Goal: Use online tool/utility: Utilize a website feature to perform a specific function

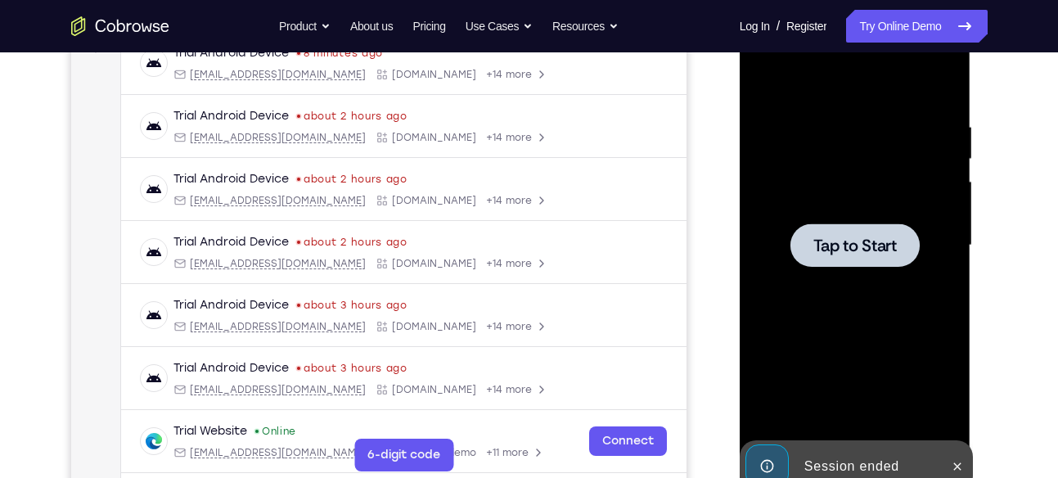
click at [847, 237] on span "Tap to Start" at bounding box center [854, 245] width 83 height 16
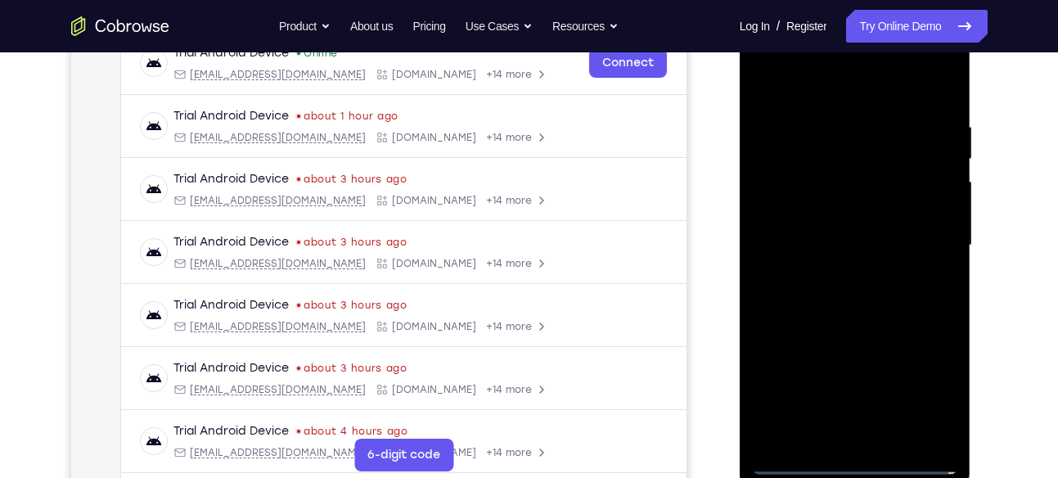
scroll to position [496, 0]
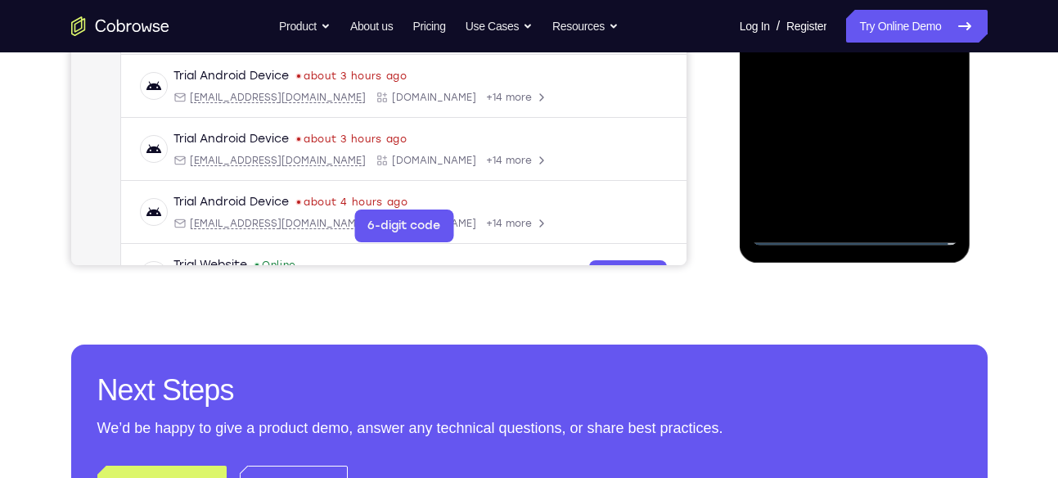
click at [853, 225] on div at bounding box center [855, 16] width 206 height 458
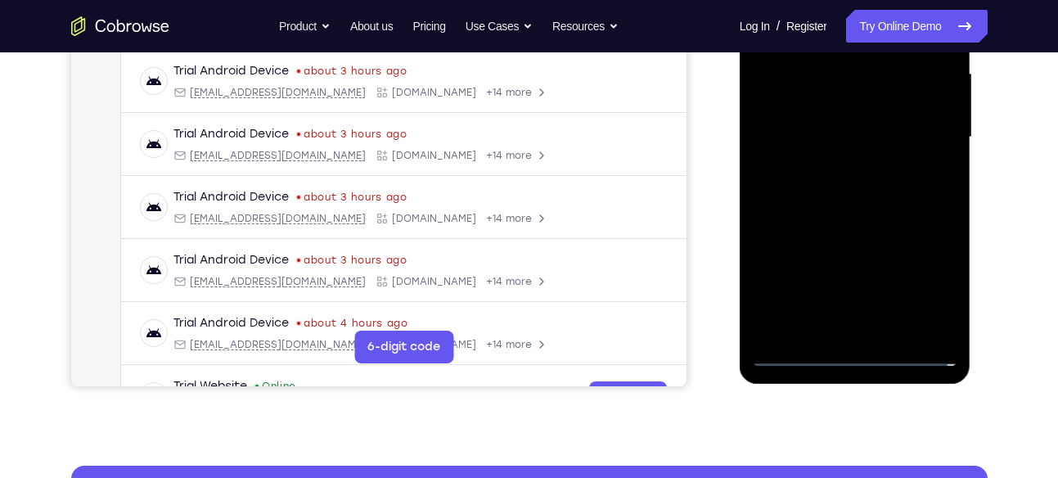
scroll to position [381, 0]
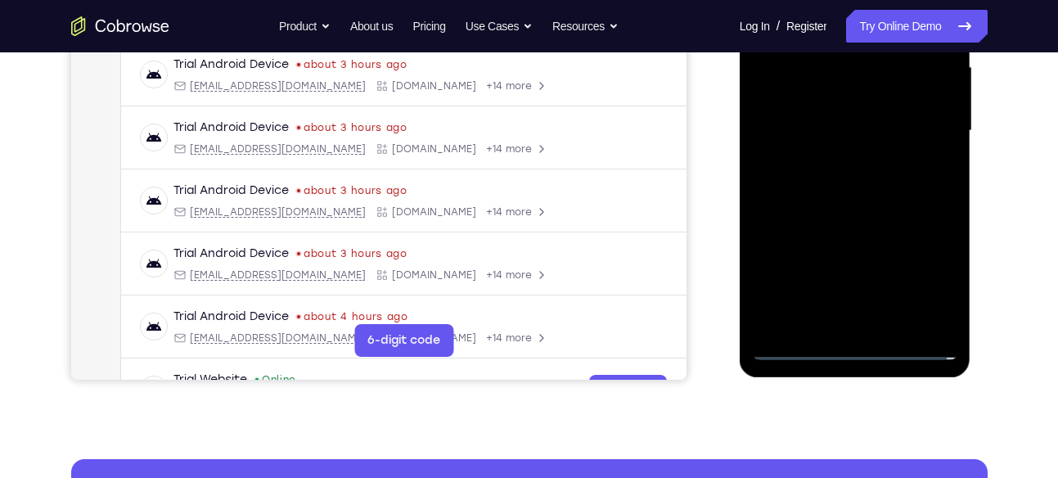
click at [849, 346] on div at bounding box center [855, 131] width 206 height 458
click at [928, 267] on div at bounding box center [855, 131] width 206 height 458
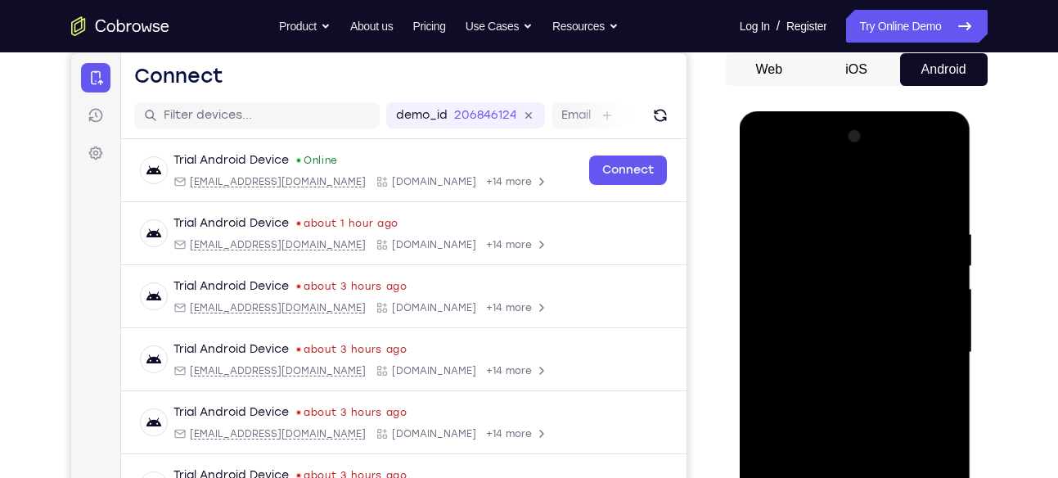
scroll to position [83, 0]
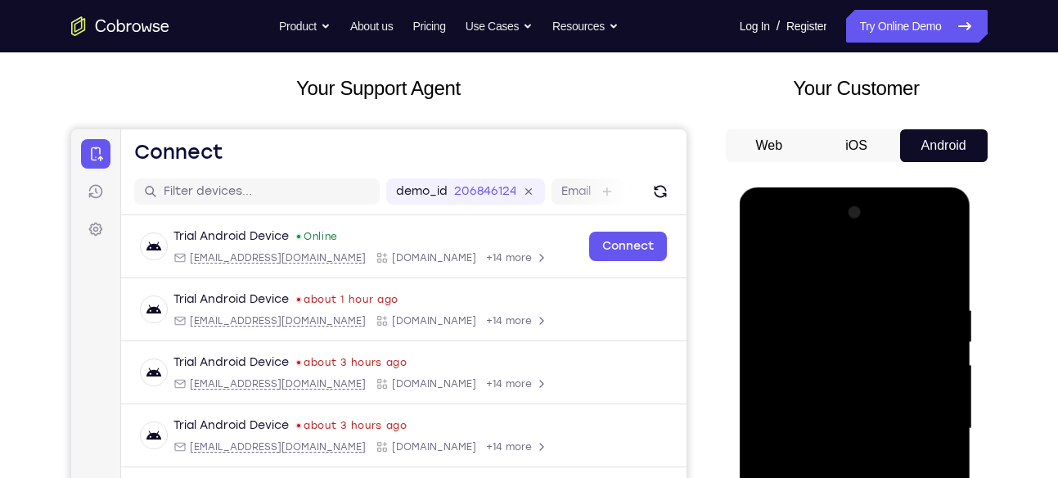
click at [805, 269] on div at bounding box center [855, 429] width 206 height 458
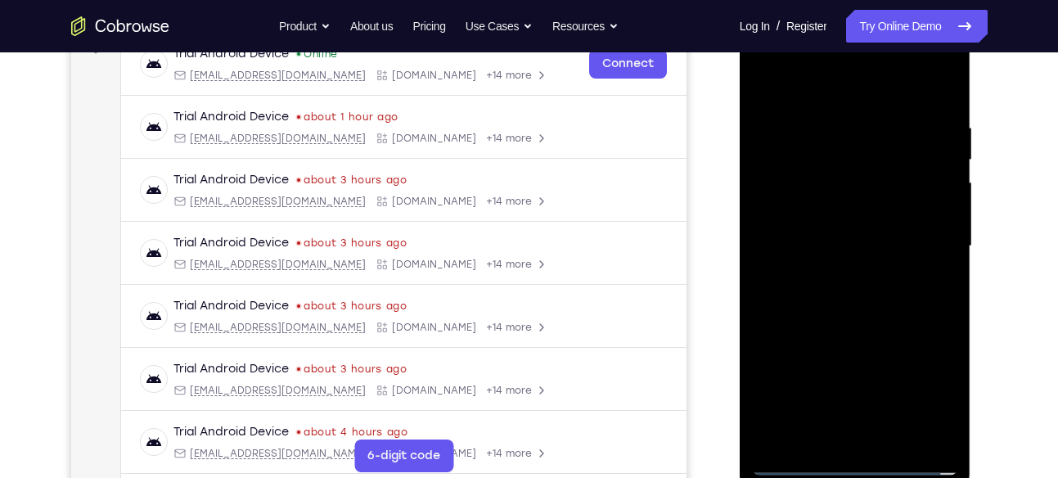
scroll to position [269, 0]
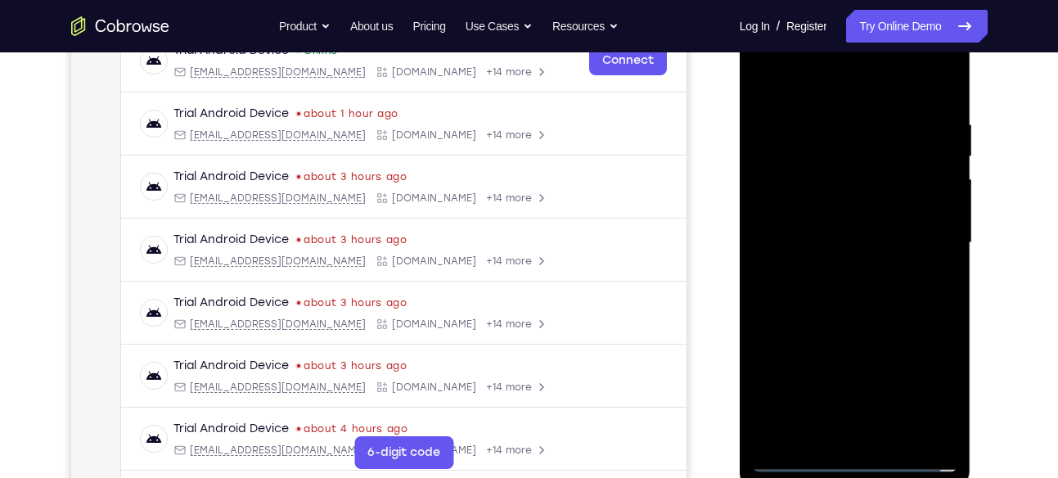
click at [913, 236] on div at bounding box center [855, 243] width 206 height 458
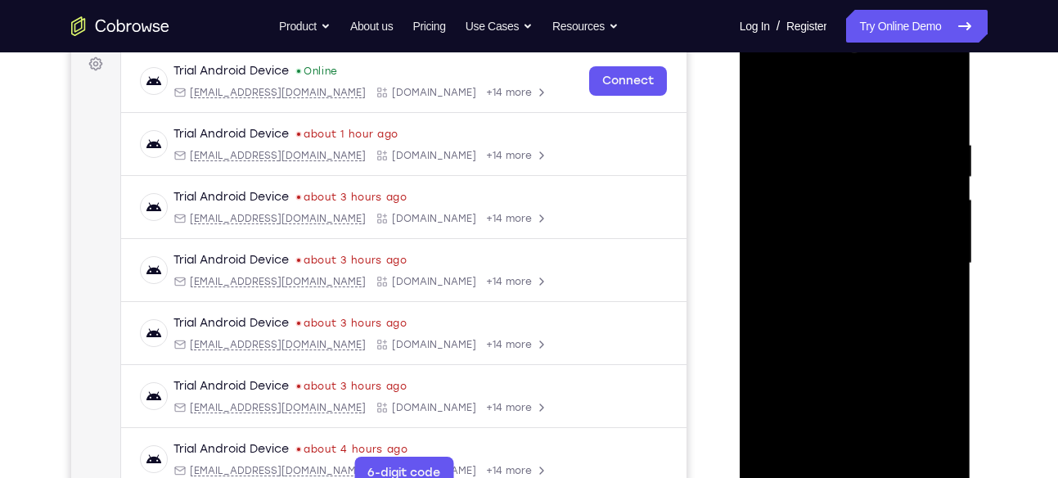
scroll to position [247, 0]
click at [830, 294] on div at bounding box center [855, 265] width 206 height 458
click at [832, 240] on div at bounding box center [855, 265] width 206 height 458
click at [806, 198] on div at bounding box center [855, 265] width 206 height 458
click at [838, 198] on div at bounding box center [855, 265] width 206 height 458
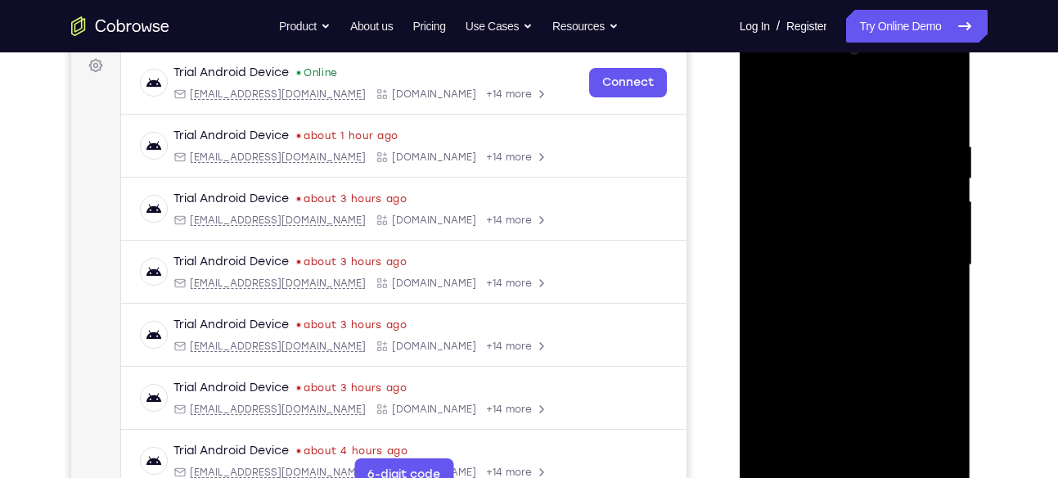
click at [809, 234] on div at bounding box center [855, 265] width 206 height 458
click at [792, 265] on div at bounding box center [855, 265] width 206 height 458
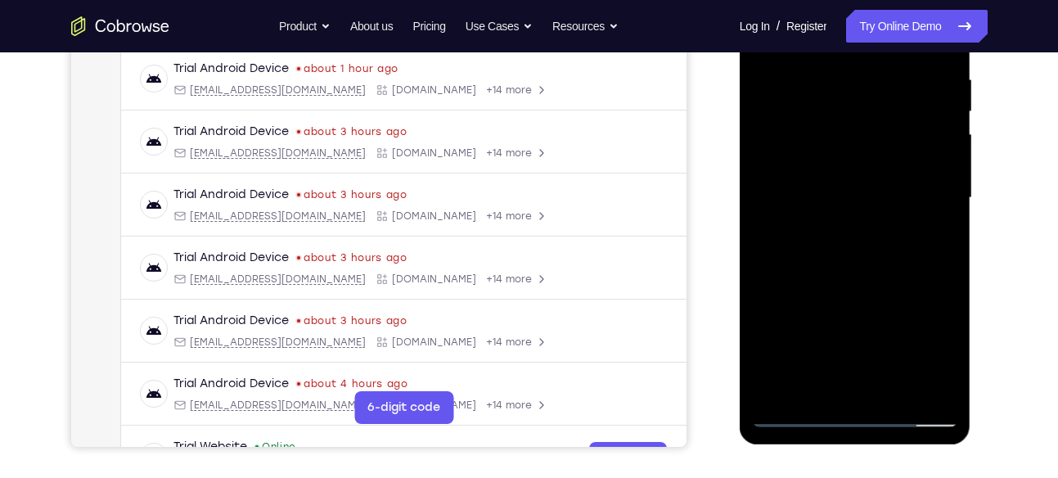
scroll to position [301, 0]
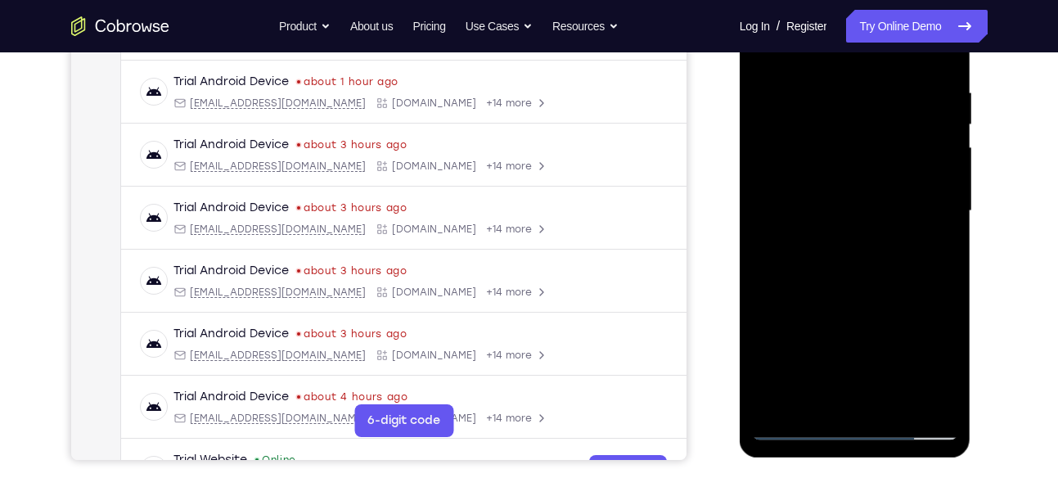
click at [939, 73] on div at bounding box center [855, 211] width 206 height 458
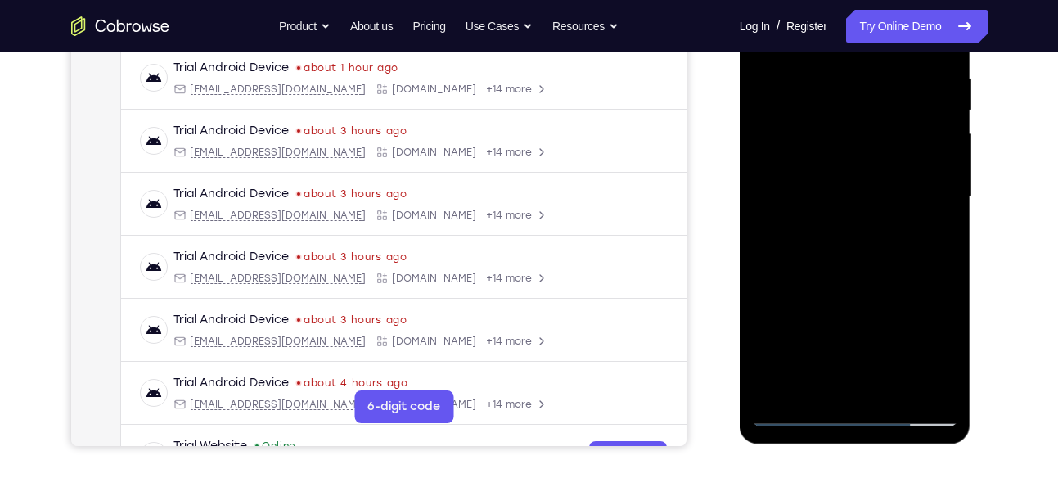
scroll to position [303, 0]
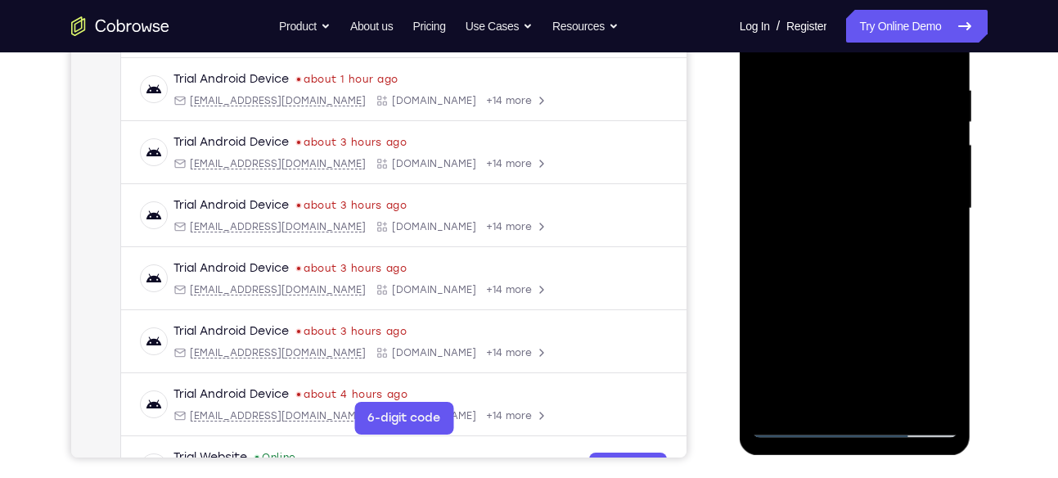
drag, startPoint x: 896, startPoint y: 264, endPoint x: 908, endPoint y: 263, distance: 12.3
click at [908, 263] on div at bounding box center [855, 209] width 206 height 458
drag, startPoint x: 926, startPoint y: 281, endPoint x: 923, endPoint y: 255, distance: 25.6
click at [923, 255] on div at bounding box center [855, 209] width 206 height 458
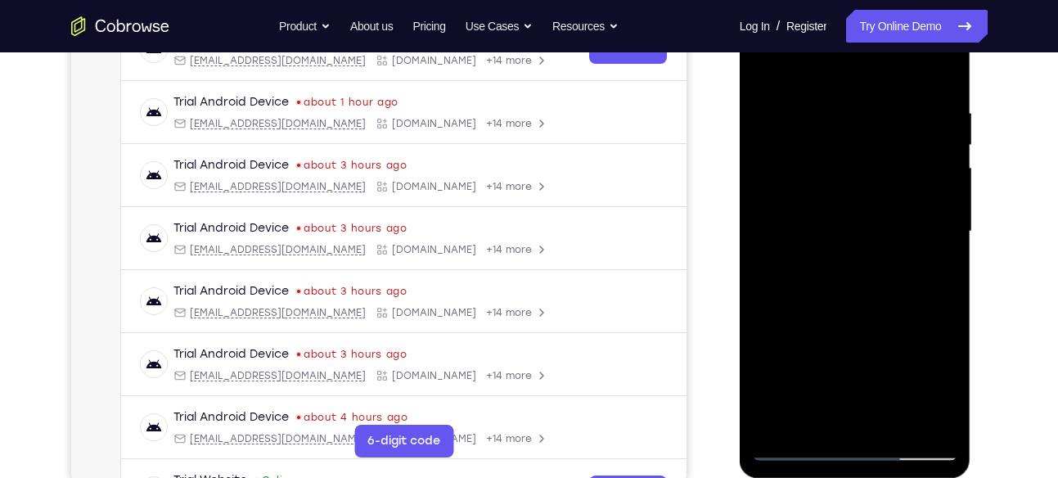
scroll to position [280, 0]
drag, startPoint x: 883, startPoint y: 258, endPoint x: 880, endPoint y: 202, distance: 56.5
click at [880, 202] on div at bounding box center [855, 232] width 206 height 458
drag, startPoint x: 903, startPoint y: 258, endPoint x: 884, endPoint y: 181, distance: 79.2
click at [884, 181] on div at bounding box center [855, 232] width 206 height 458
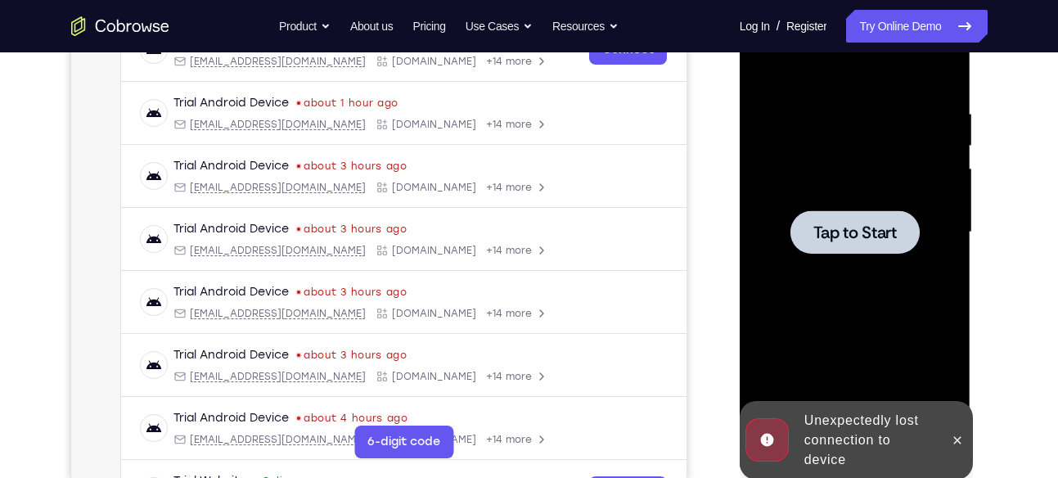
click at [869, 230] on span "Tap to Start" at bounding box center [854, 232] width 83 height 16
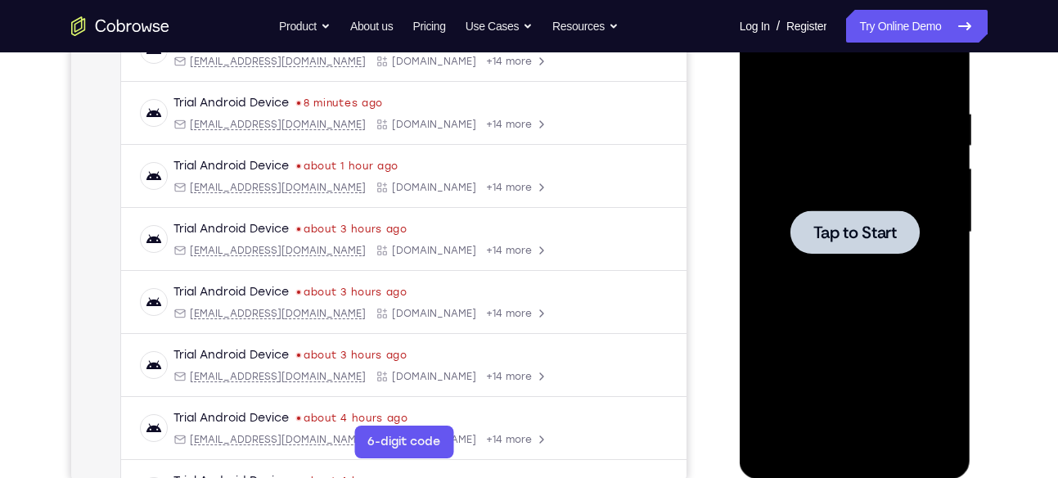
click at [827, 200] on div at bounding box center [855, 232] width 206 height 458
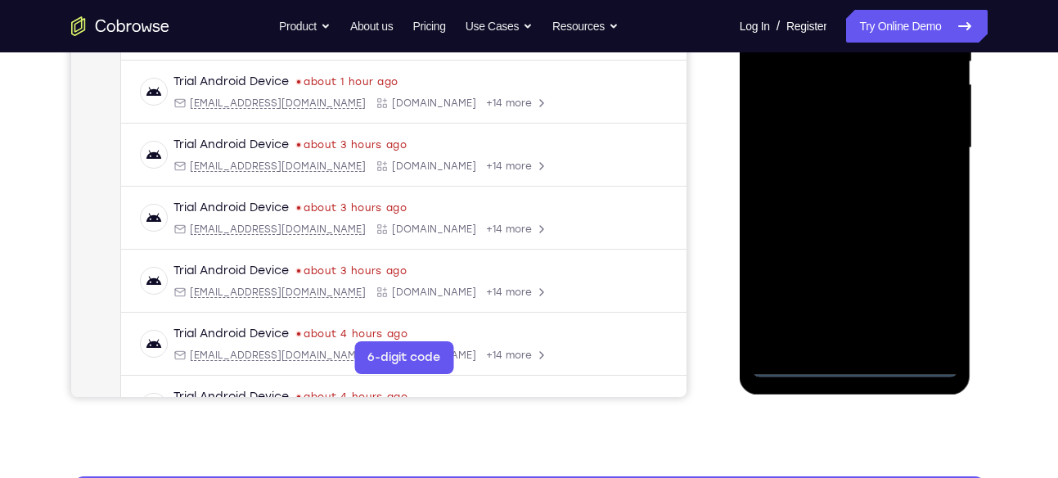
scroll to position [365, 0]
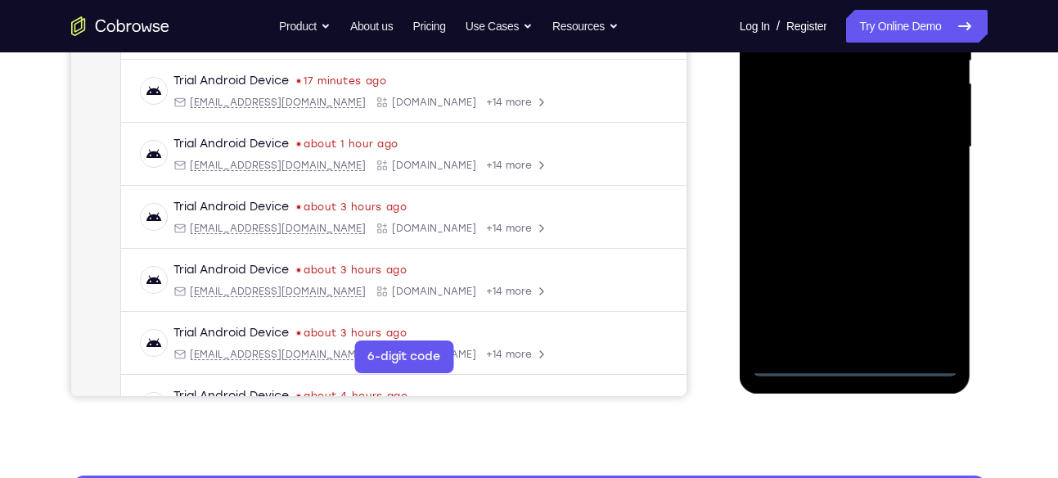
click at [855, 366] on div at bounding box center [855, 147] width 206 height 458
click at [861, 363] on div at bounding box center [855, 147] width 206 height 458
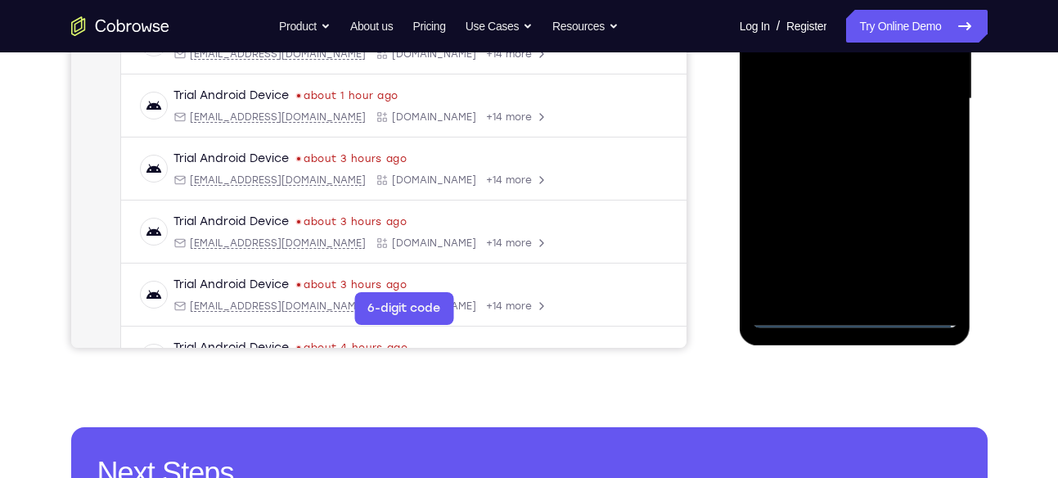
scroll to position [391, 0]
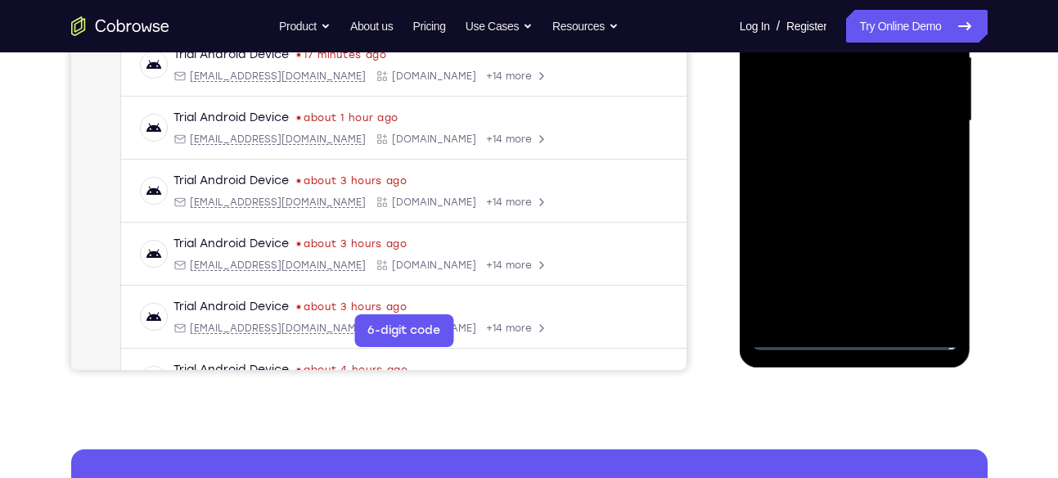
click at [921, 267] on div at bounding box center [855, 121] width 206 height 458
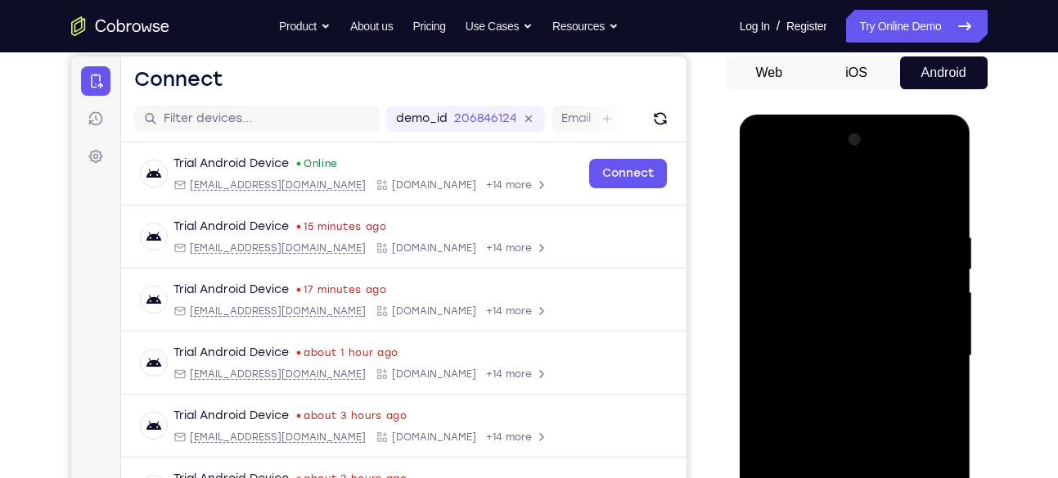
scroll to position [151, 0]
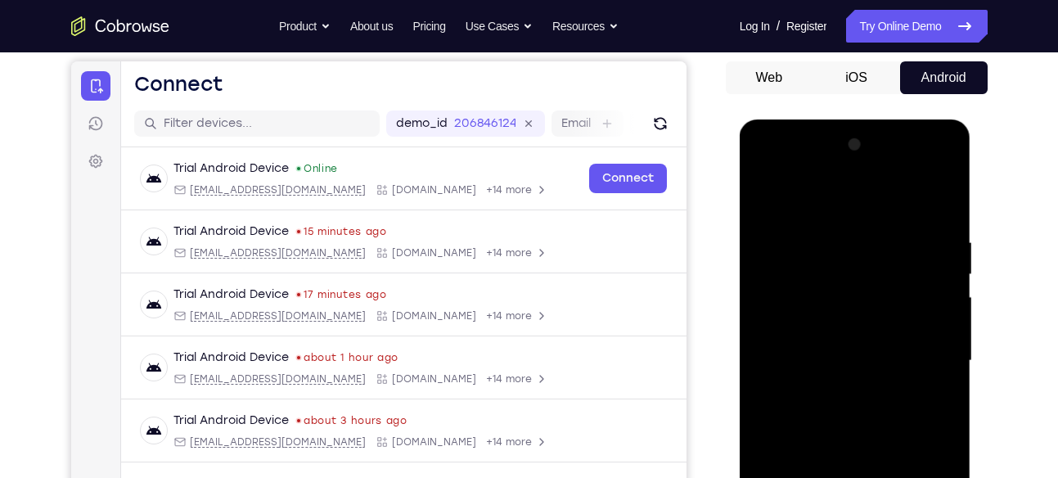
click at [780, 160] on div at bounding box center [855, 361] width 206 height 458
click at [927, 352] on div at bounding box center [855, 361] width 206 height 458
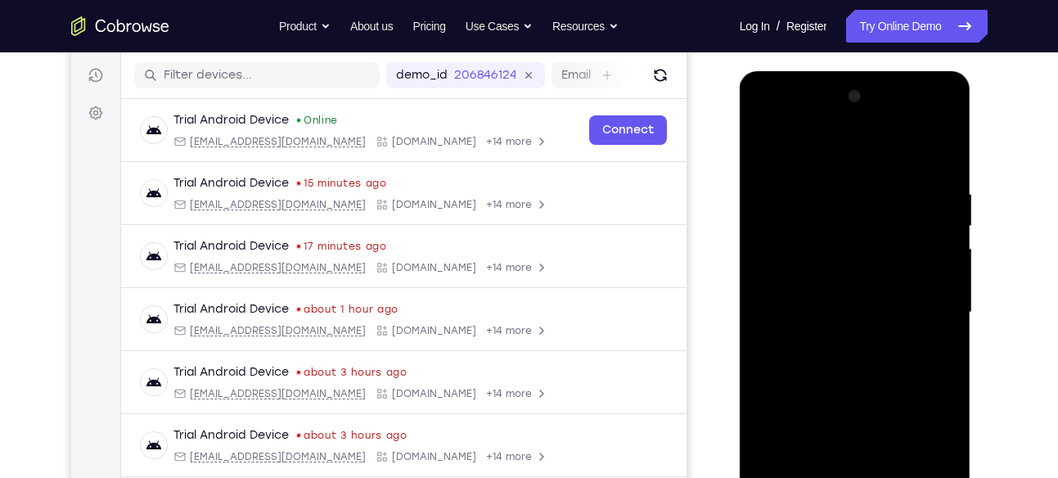
scroll to position [227, 0]
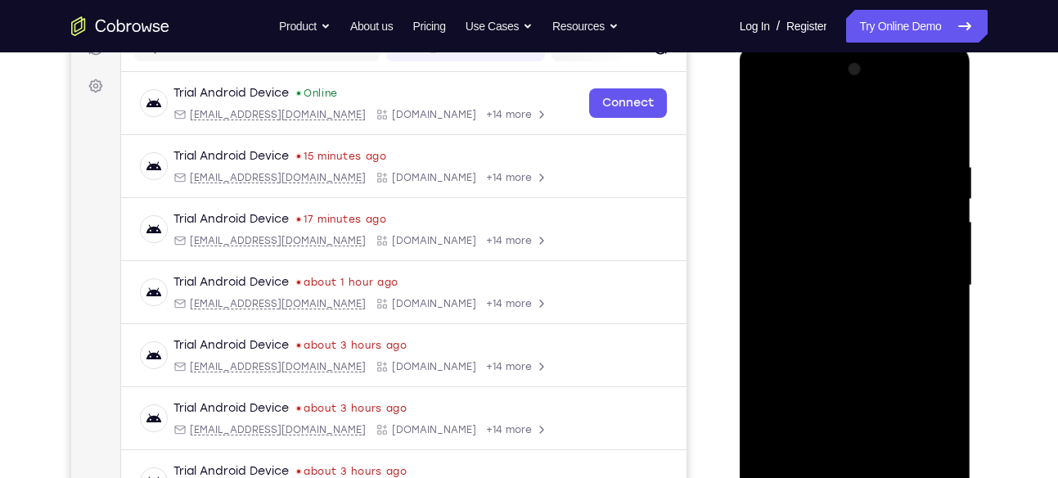
click at [832, 317] on div at bounding box center [855, 285] width 206 height 458
click at [845, 247] on div at bounding box center [855, 285] width 206 height 458
click at [809, 272] on div at bounding box center [855, 285] width 206 height 458
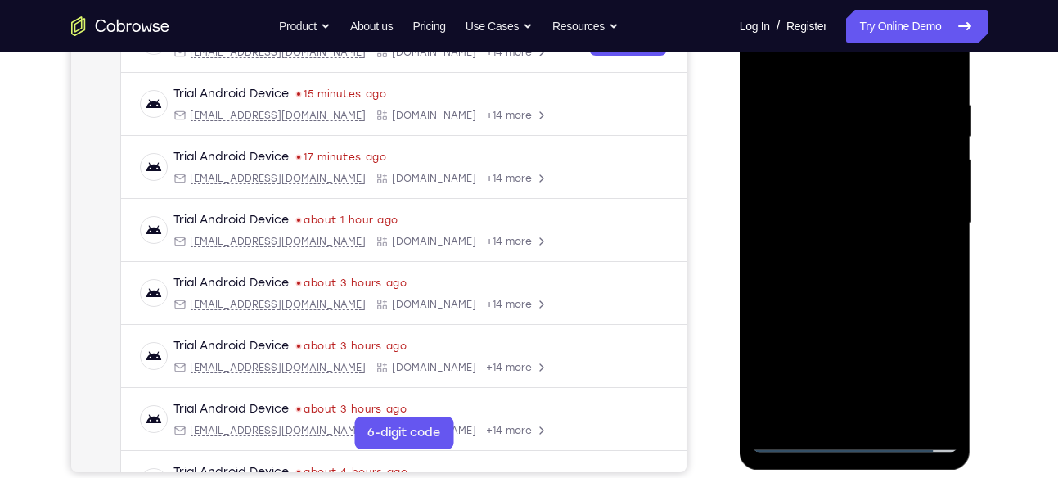
scroll to position [294, 0]
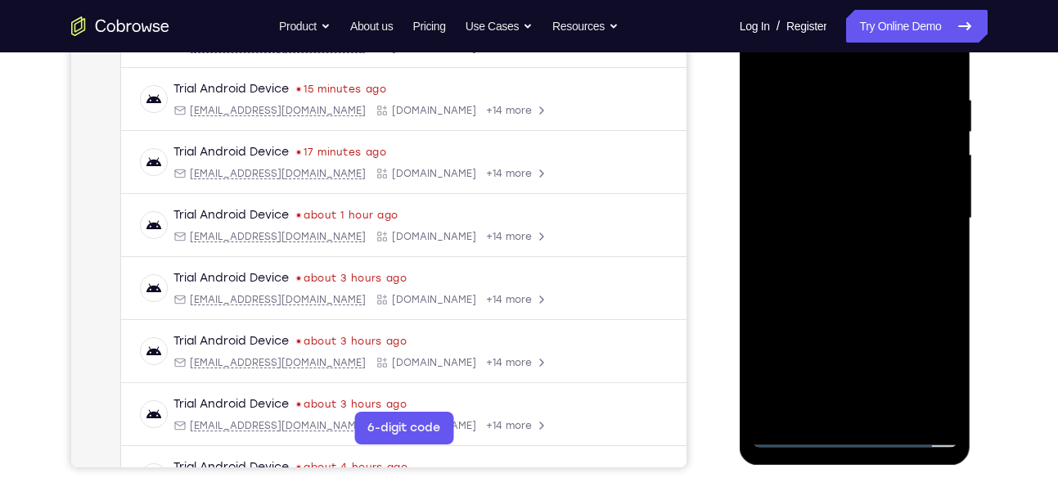
click at [941, 406] on div at bounding box center [855, 218] width 206 height 458
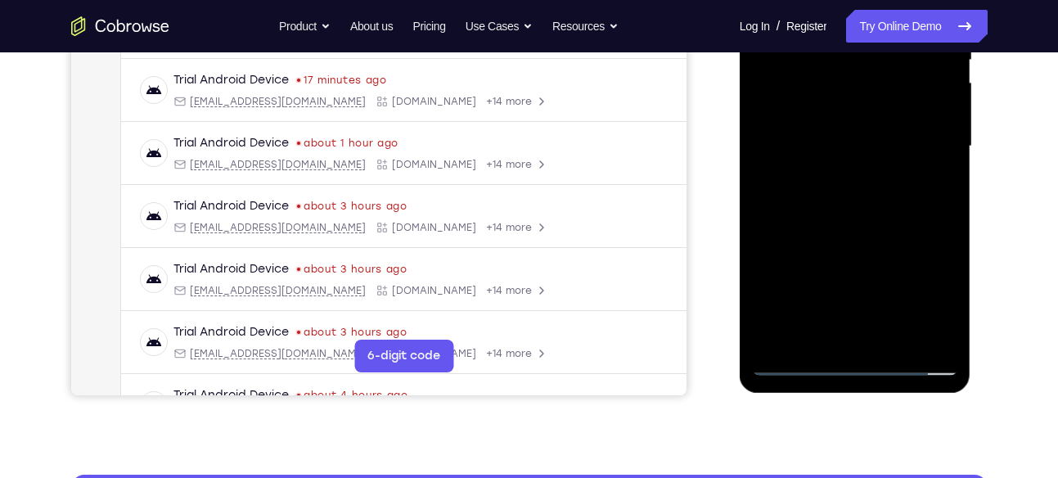
scroll to position [371, 0]
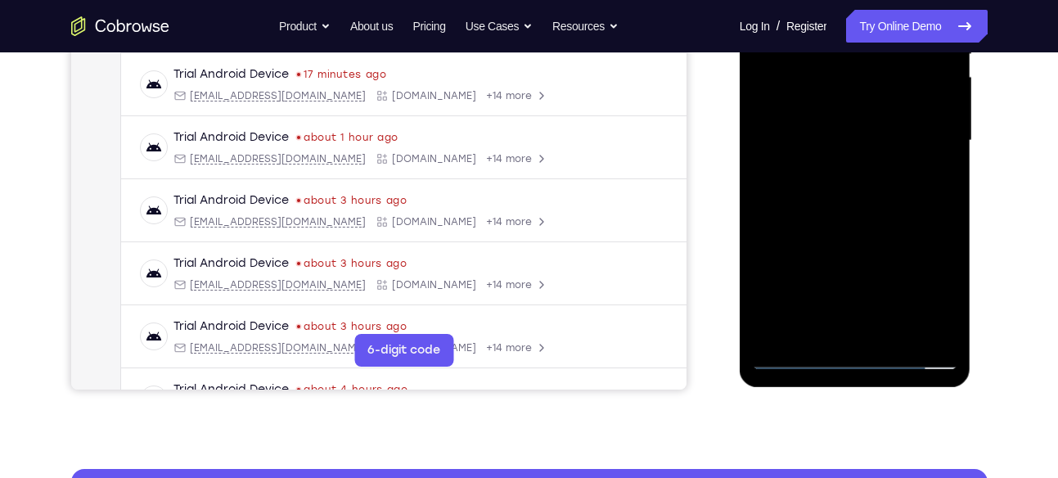
click at [857, 98] on div at bounding box center [855, 141] width 206 height 458
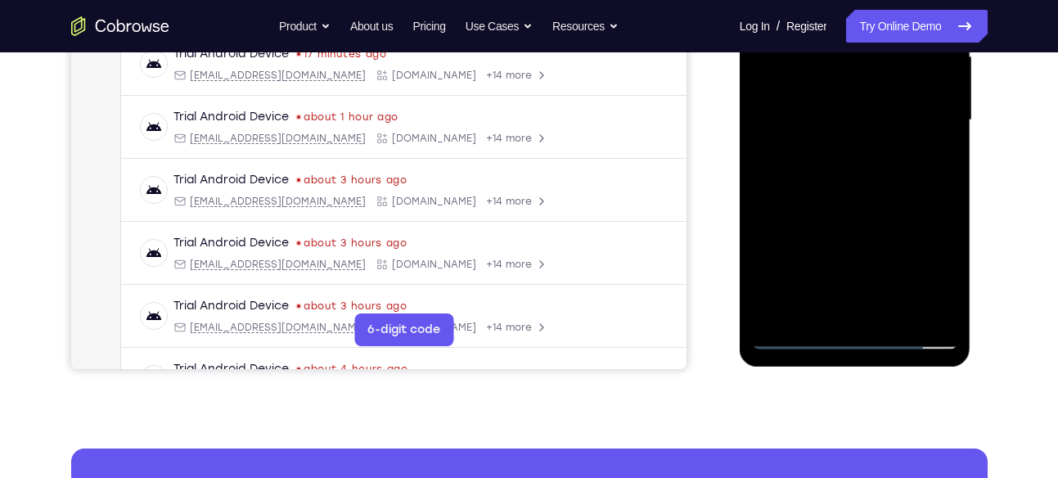
scroll to position [393, 0]
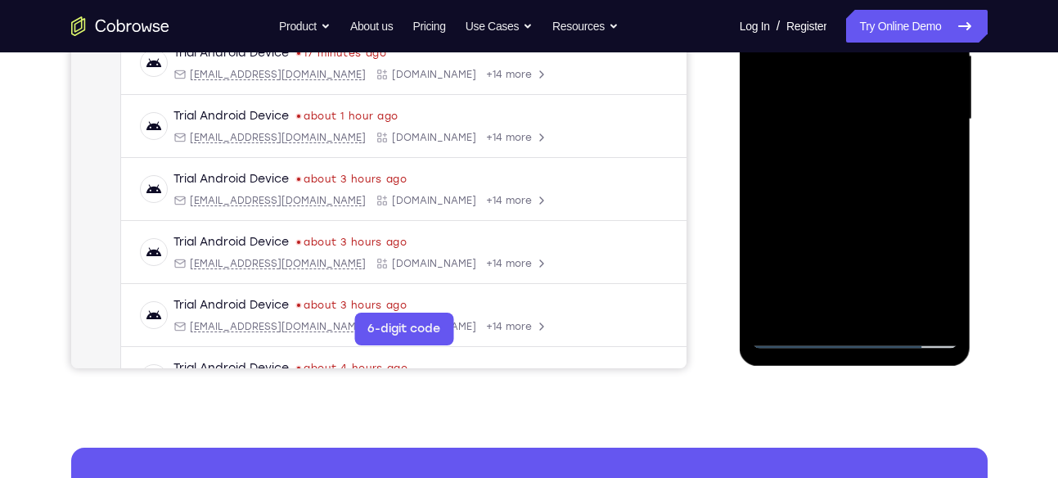
click at [952, 290] on div at bounding box center [855, 119] width 206 height 458
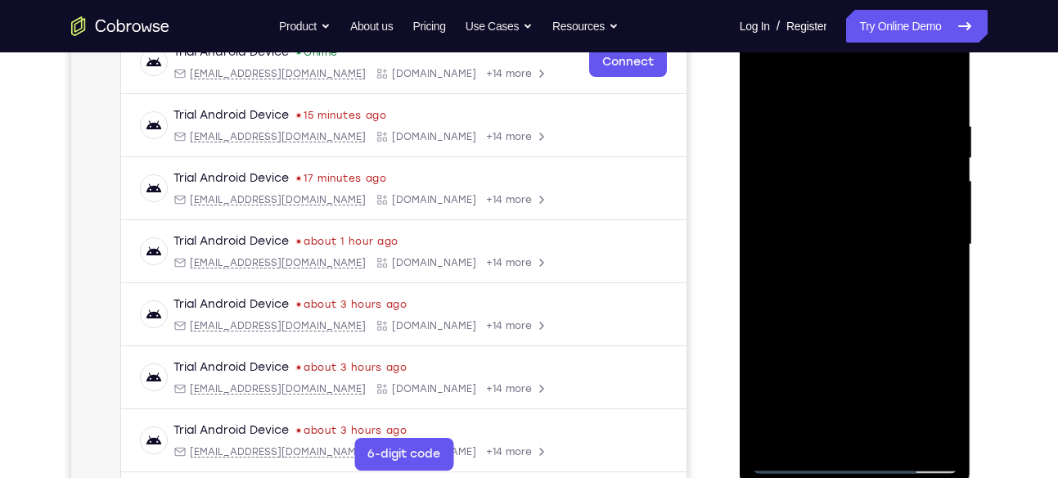
scroll to position [267, 0]
click at [829, 107] on div at bounding box center [855, 245] width 206 height 458
click at [948, 188] on div at bounding box center [855, 245] width 206 height 458
click at [937, 177] on div at bounding box center [855, 245] width 206 height 458
click at [938, 80] on div at bounding box center [855, 245] width 206 height 458
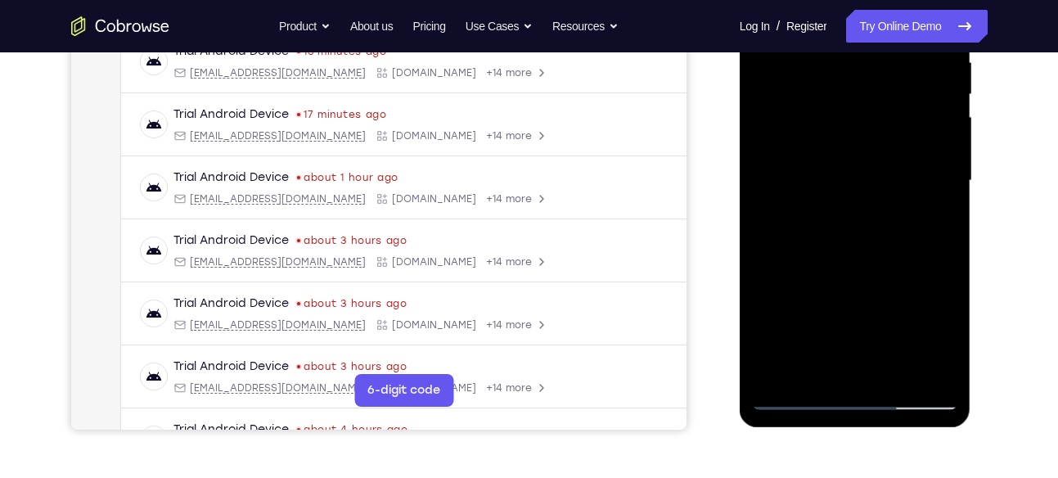
scroll to position [345, 0]
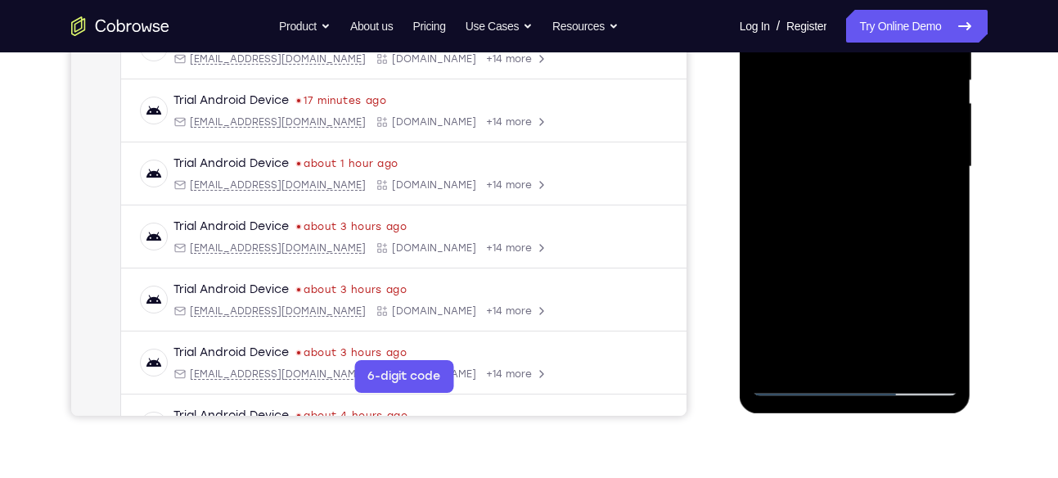
click at [895, 353] on div at bounding box center [855, 167] width 206 height 458
click at [856, 257] on div at bounding box center [855, 167] width 206 height 458
click at [777, 155] on div at bounding box center [855, 167] width 206 height 458
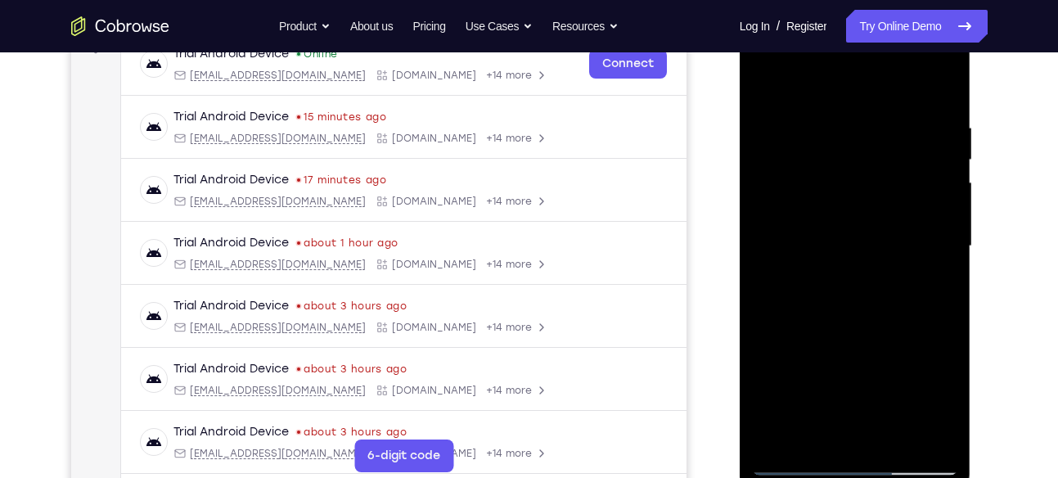
scroll to position [265, 0]
click at [786, 81] on div at bounding box center [855, 247] width 206 height 458
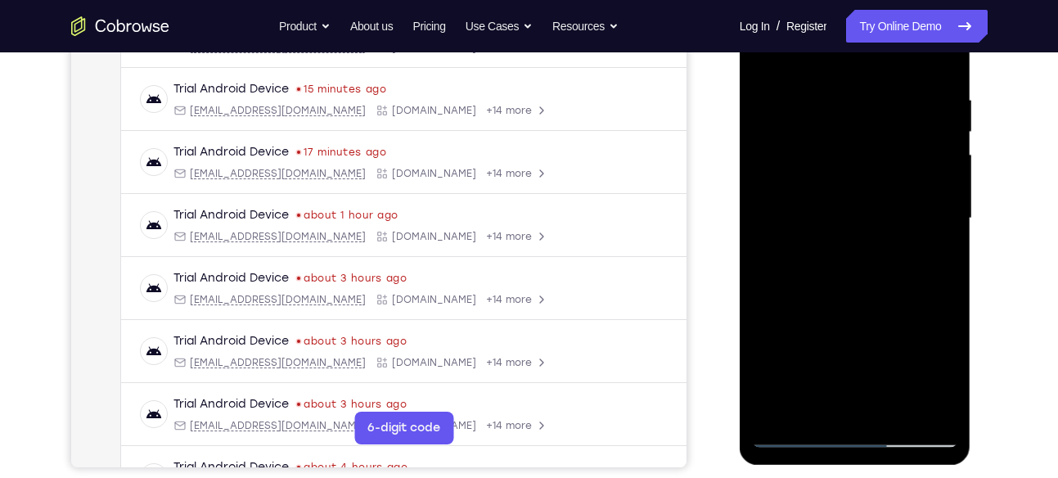
scroll to position [294, 0]
click at [794, 290] on div at bounding box center [855, 218] width 206 height 458
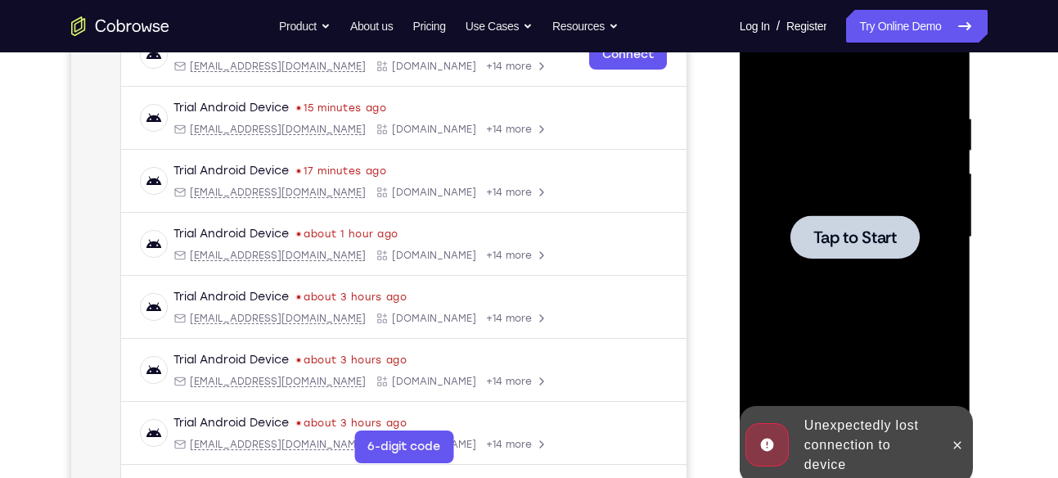
scroll to position [278, 0]
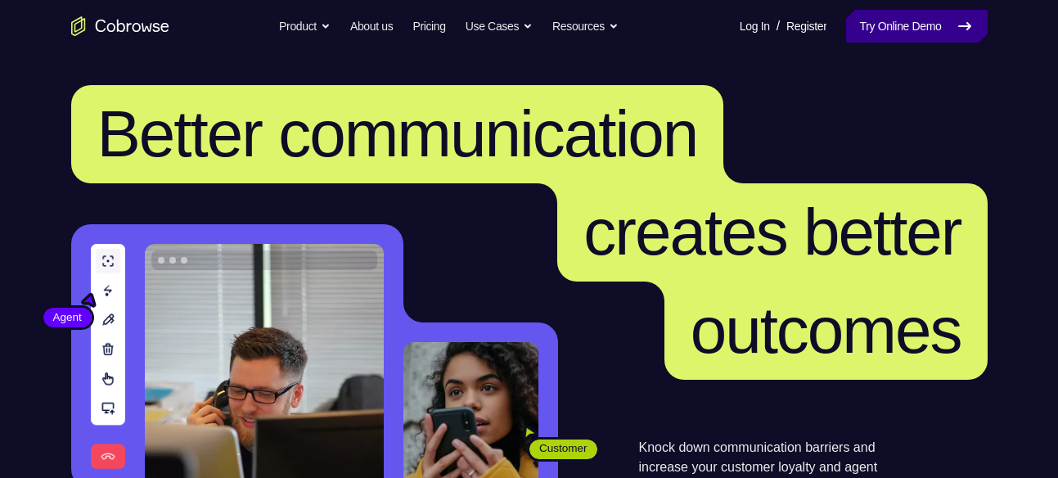
click at [925, 32] on link "Try Online Demo" at bounding box center [916, 26] width 141 height 33
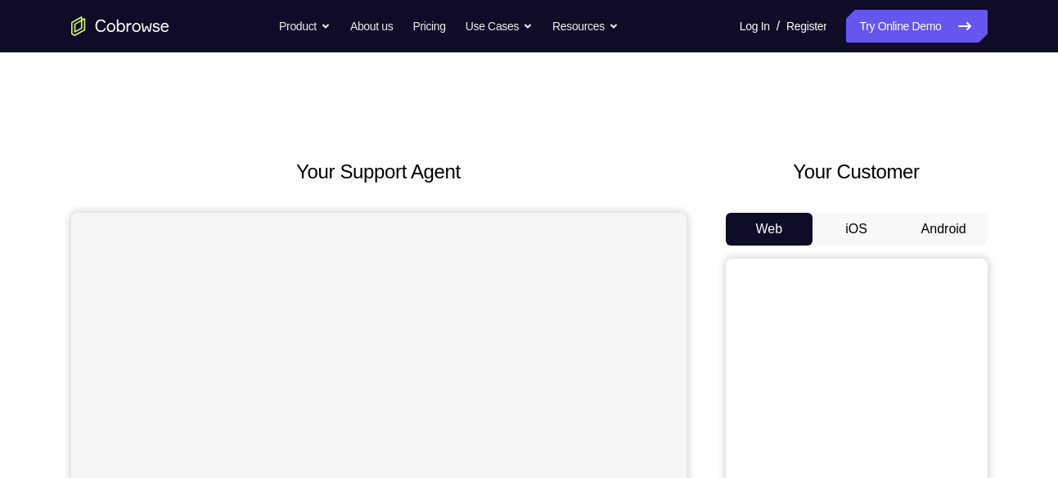
click at [943, 228] on button "Android" at bounding box center [944, 229] width 88 height 33
